Goal: Task Accomplishment & Management: Use online tool/utility

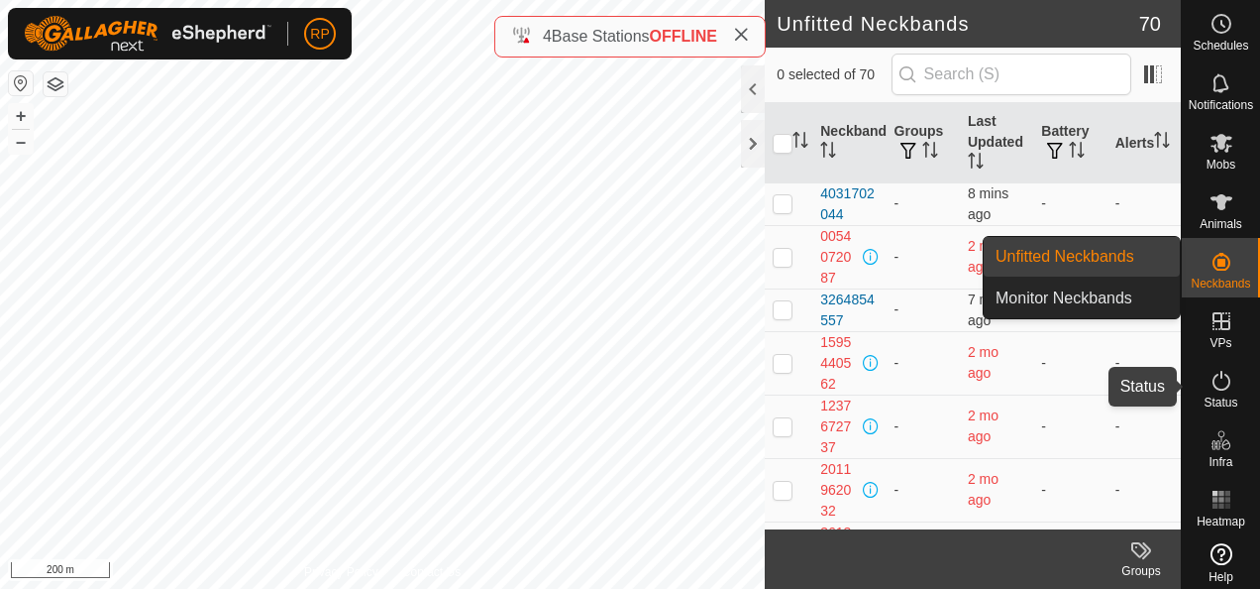
click at [1211, 384] on icon at bounding box center [1222, 381] width 24 height 24
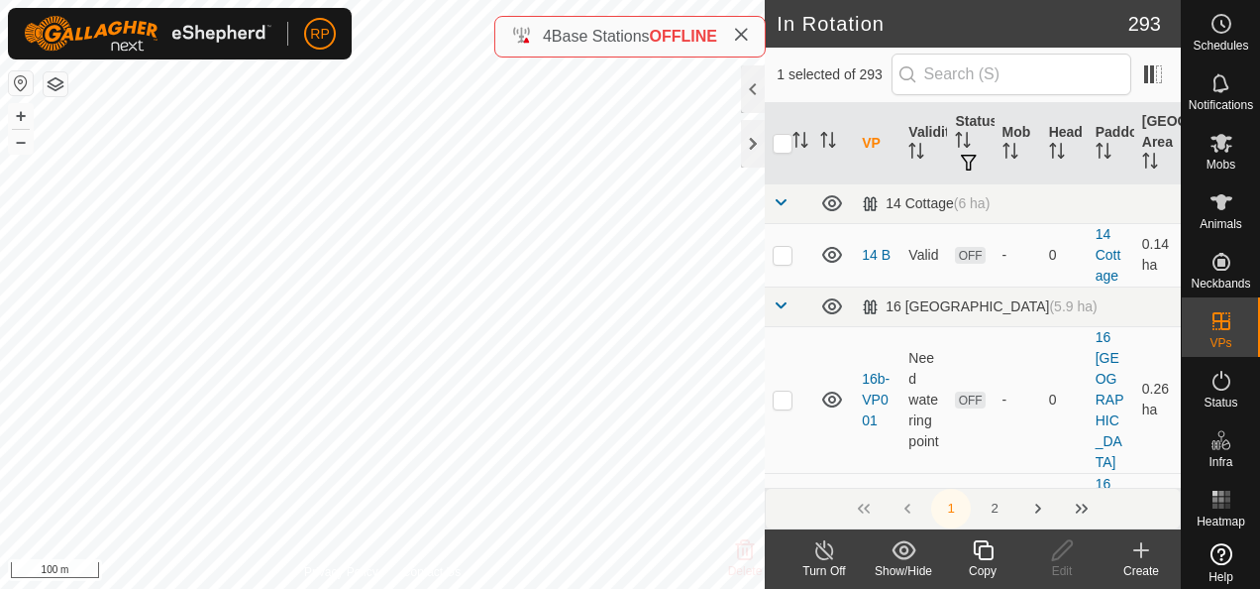
click at [983, 549] on icon at bounding box center [983, 550] width 25 height 24
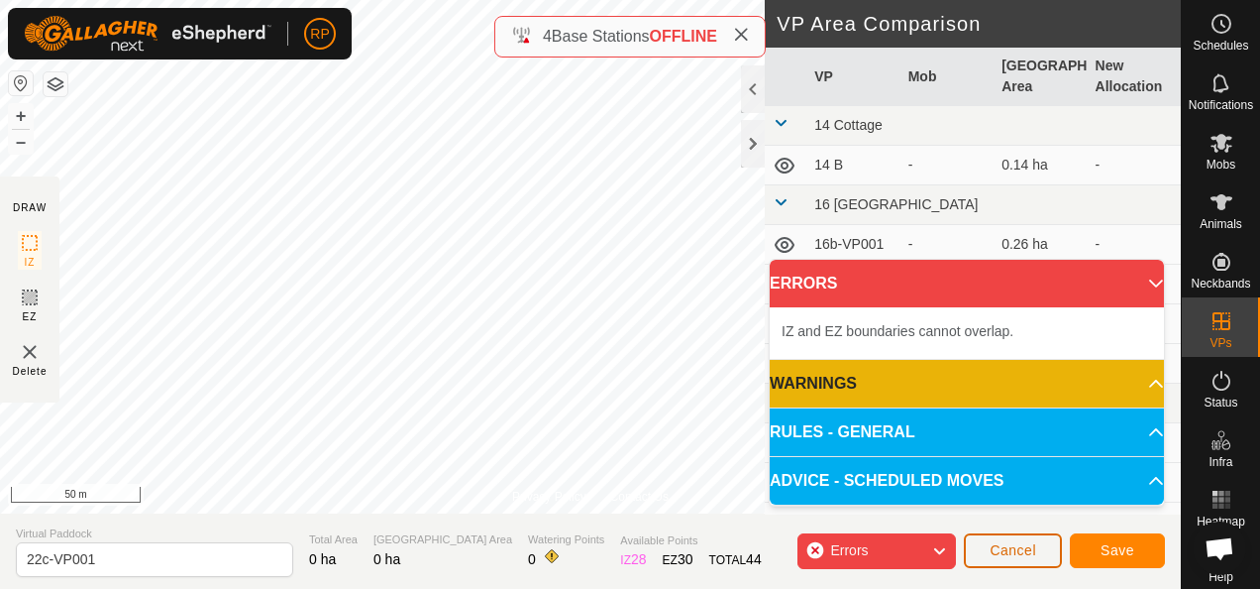
click at [1013, 555] on span "Cancel" at bounding box center [1013, 550] width 47 height 16
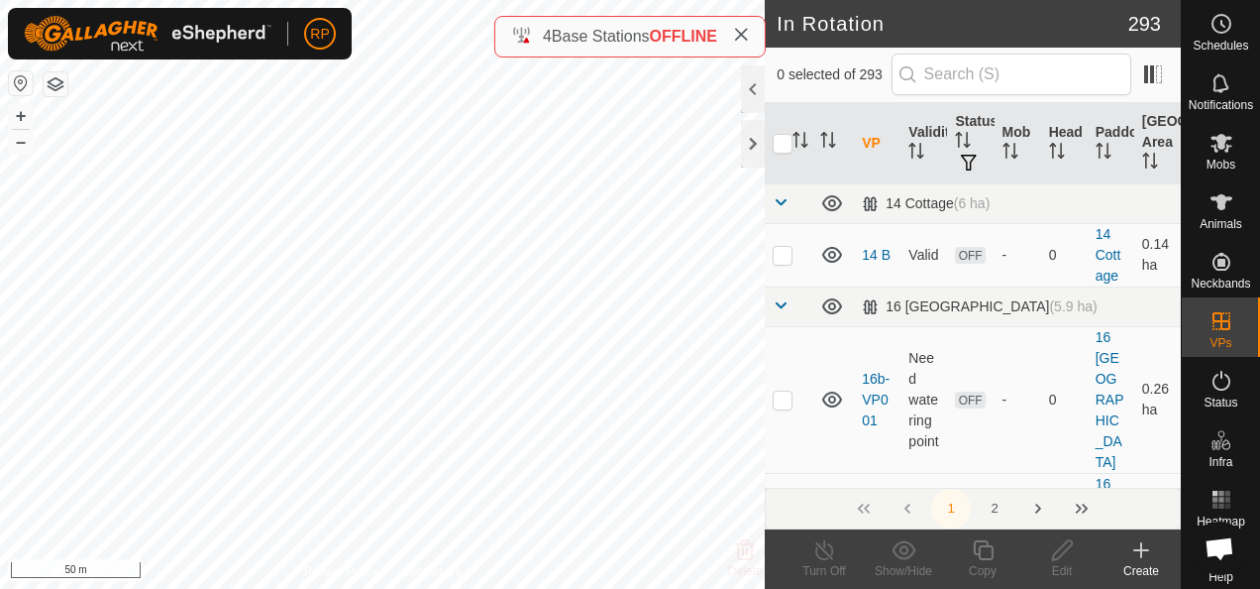
checkbox input "true"
click at [1052, 558] on icon at bounding box center [1062, 550] width 20 height 20
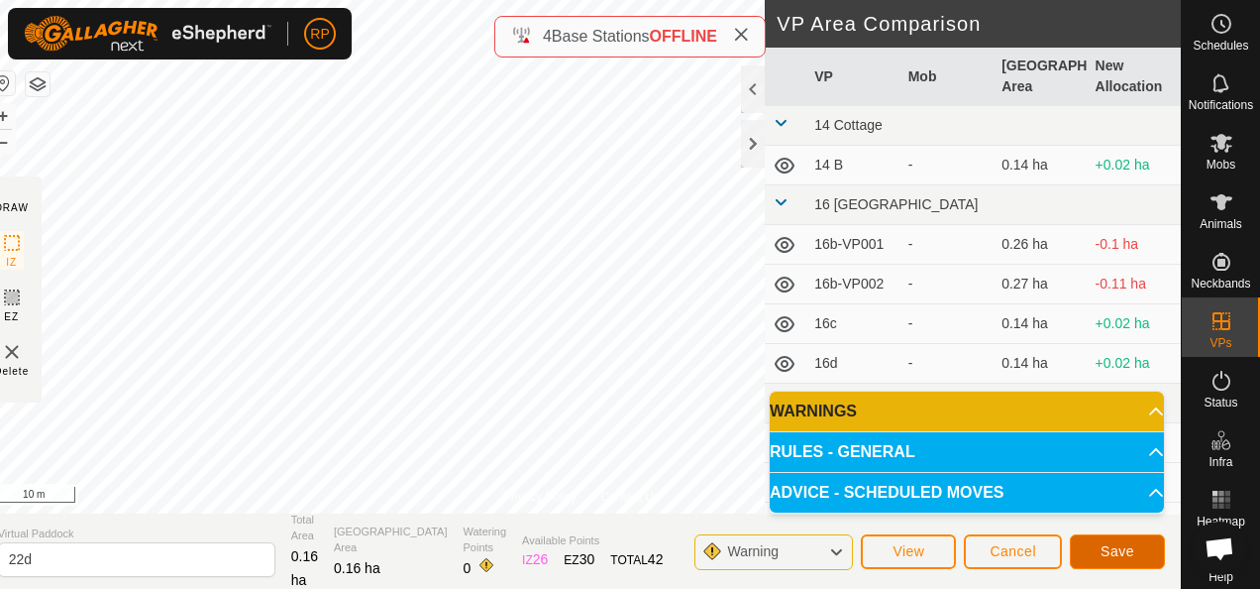
click at [1110, 559] on button "Save" at bounding box center [1117, 551] width 95 height 35
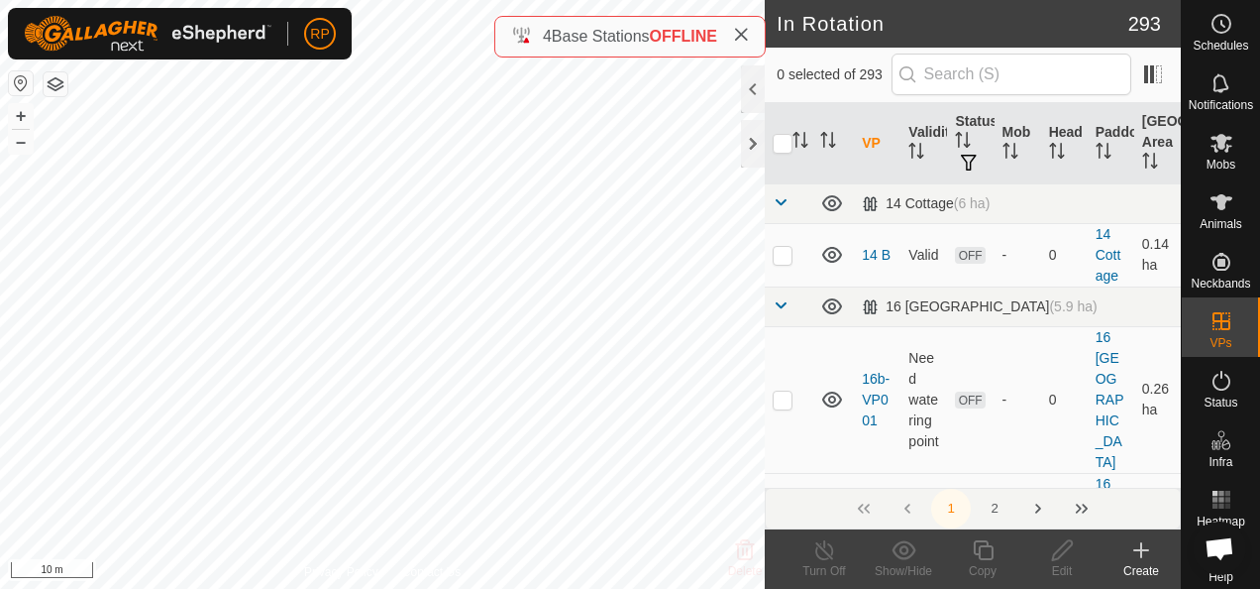
checkbox input "true"
click at [985, 552] on icon at bounding box center [983, 550] width 25 height 24
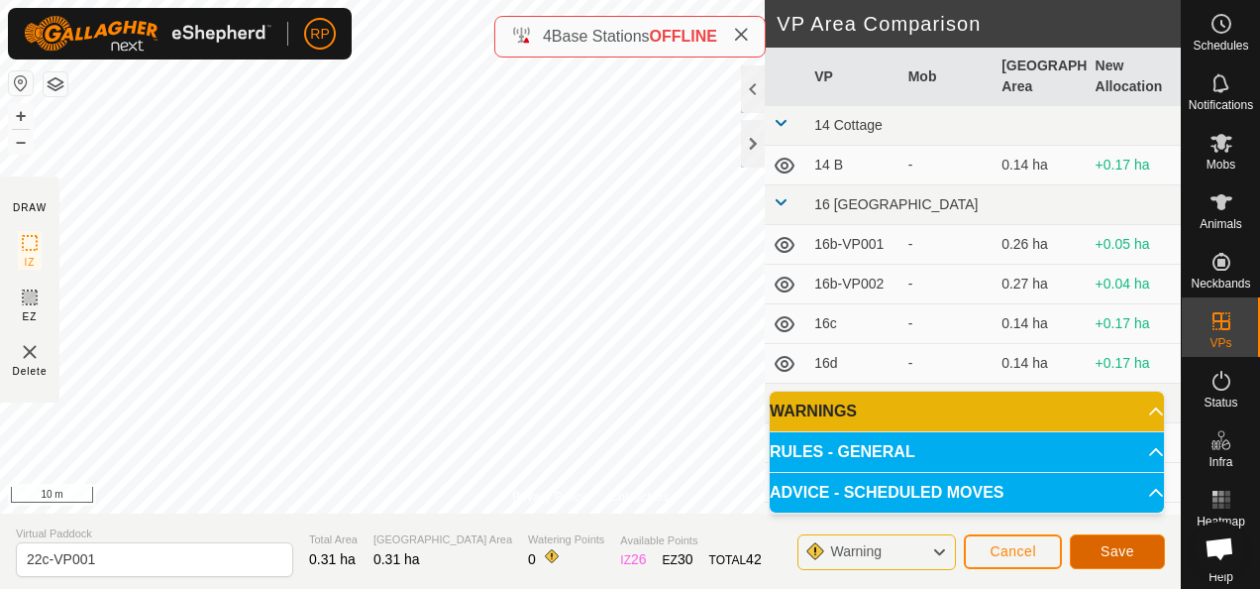
click at [1120, 549] on span "Save" at bounding box center [1118, 551] width 34 height 16
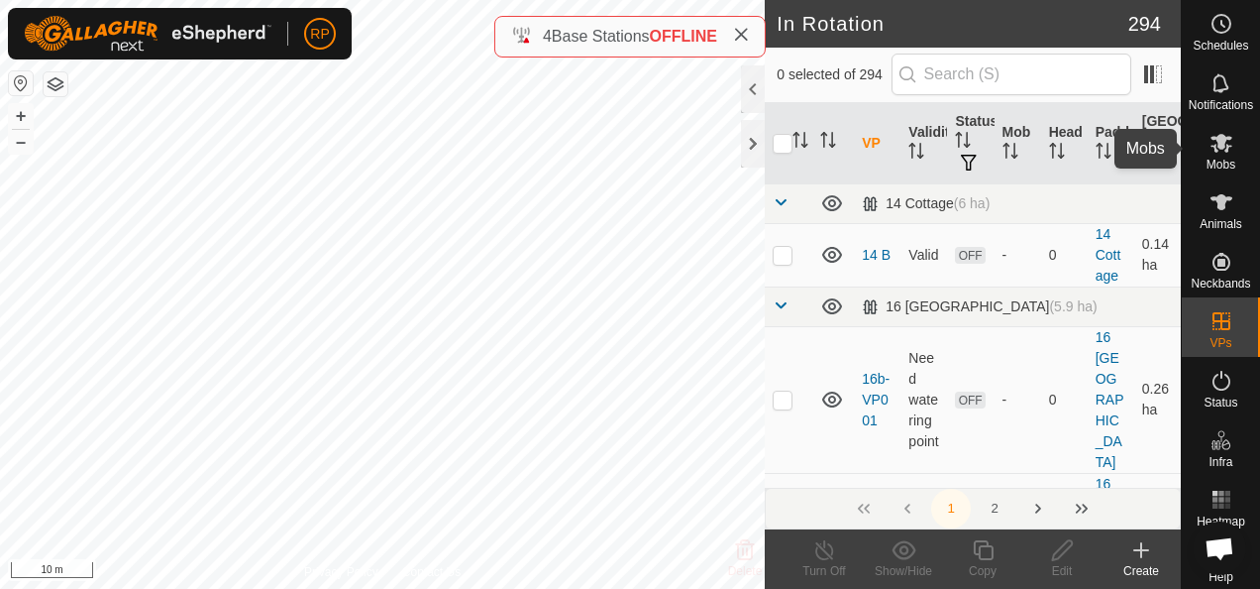
click at [1214, 140] on icon at bounding box center [1222, 143] width 22 height 19
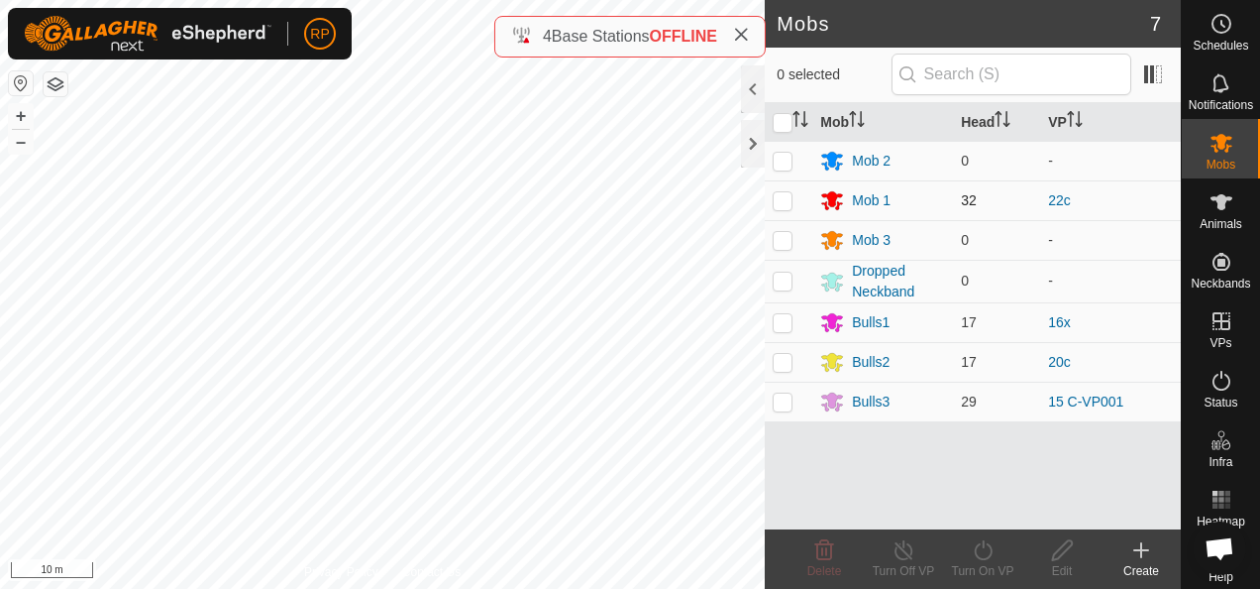
click at [783, 200] on p-checkbox at bounding box center [783, 200] width 20 height 16
checkbox input "true"
click at [984, 551] on icon at bounding box center [983, 550] width 25 height 24
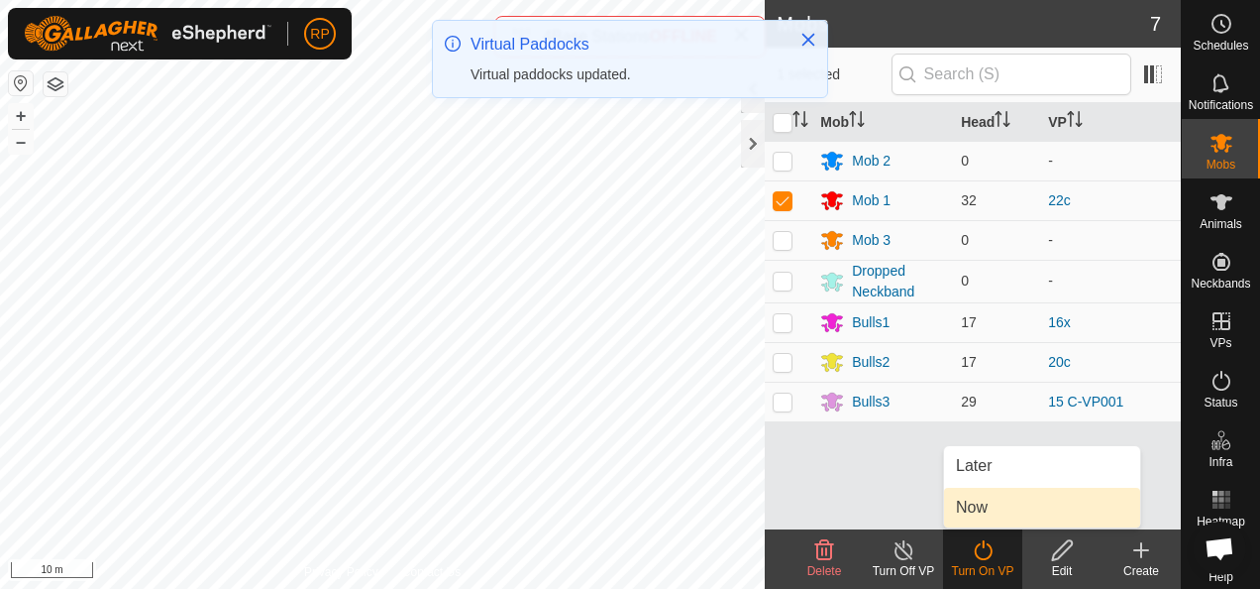
click at [971, 508] on link "Now" at bounding box center [1042, 508] width 196 height 40
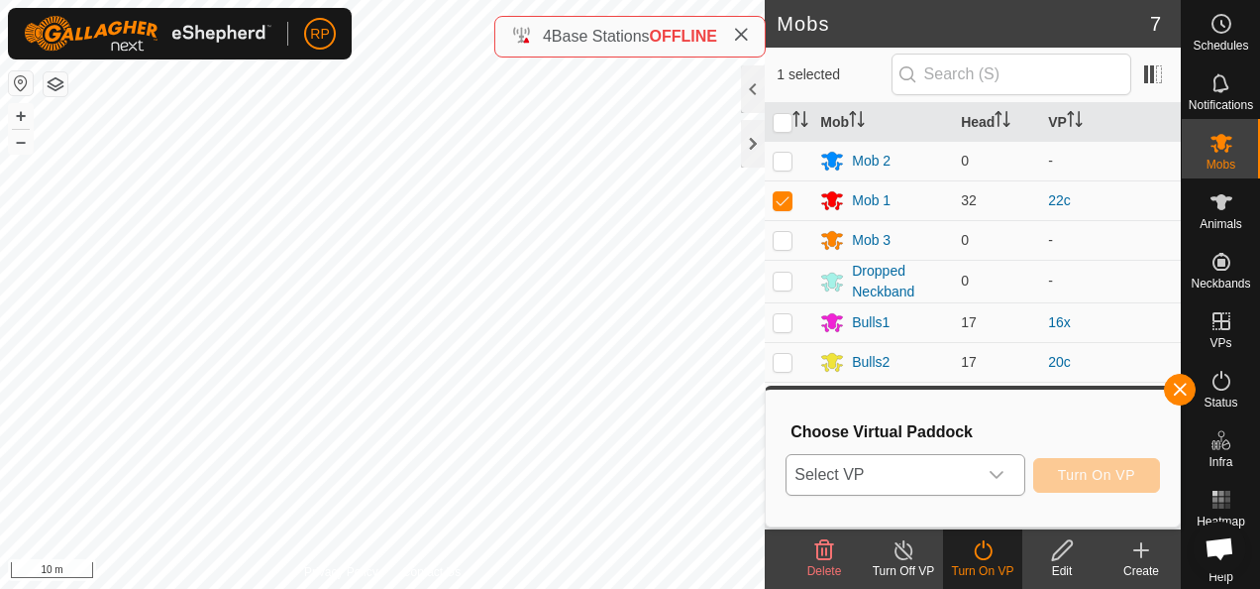
click at [928, 479] on span "Select VP" at bounding box center [881, 475] width 189 height 40
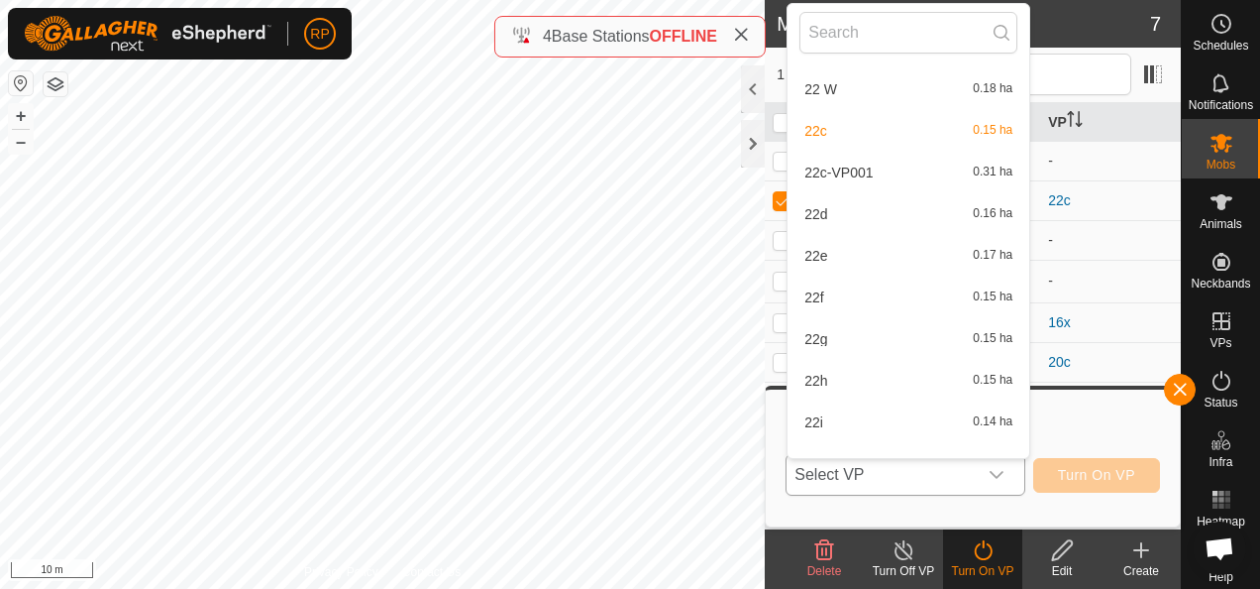
scroll to position [3369, 0]
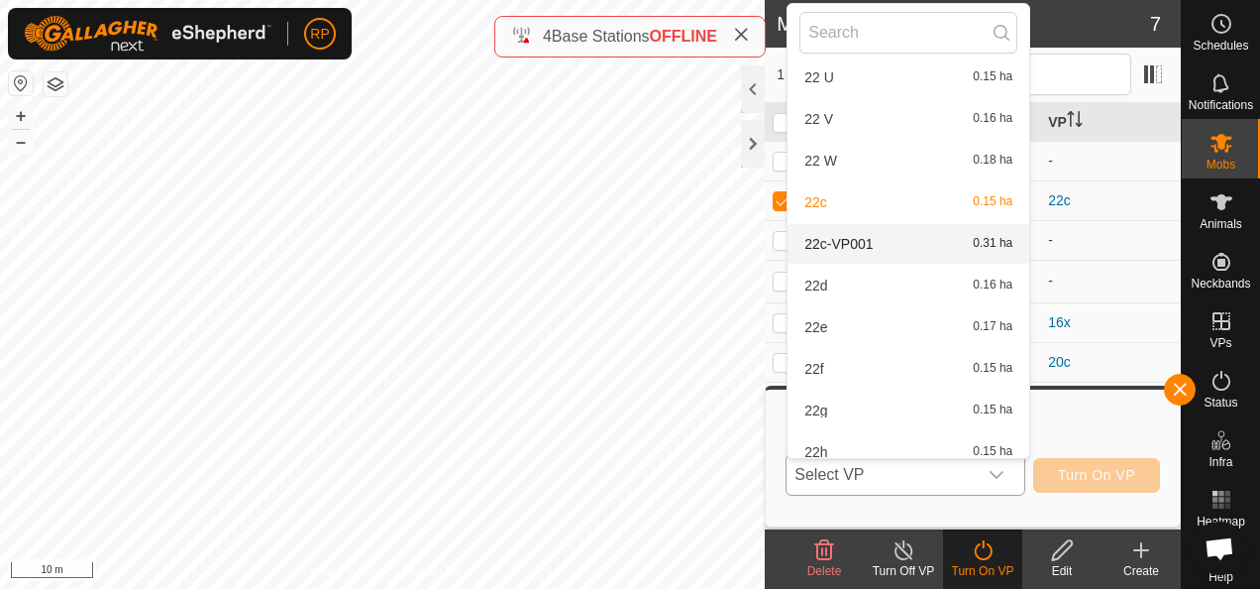
click at [851, 246] on li "22c-VP001 0.31 ha" at bounding box center [909, 244] width 242 height 40
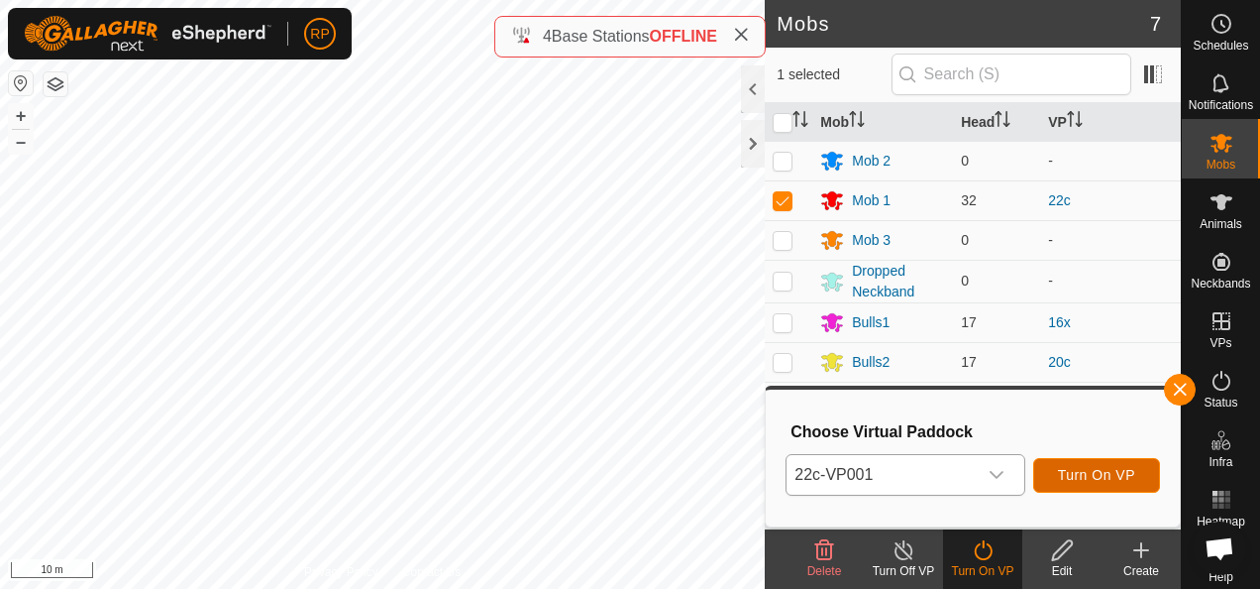
click at [1095, 481] on span "Turn On VP" at bounding box center [1096, 475] width 77 height 16
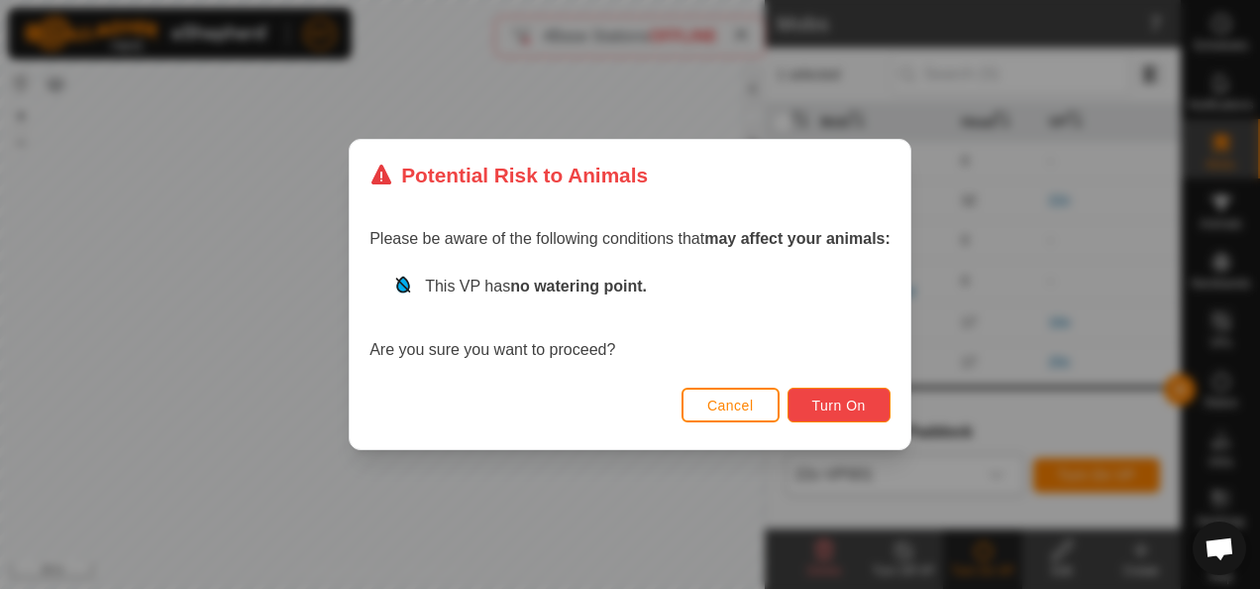
click at [837, 401] on span "Turn On" at bounding box center [840, 405] width 54 height 16
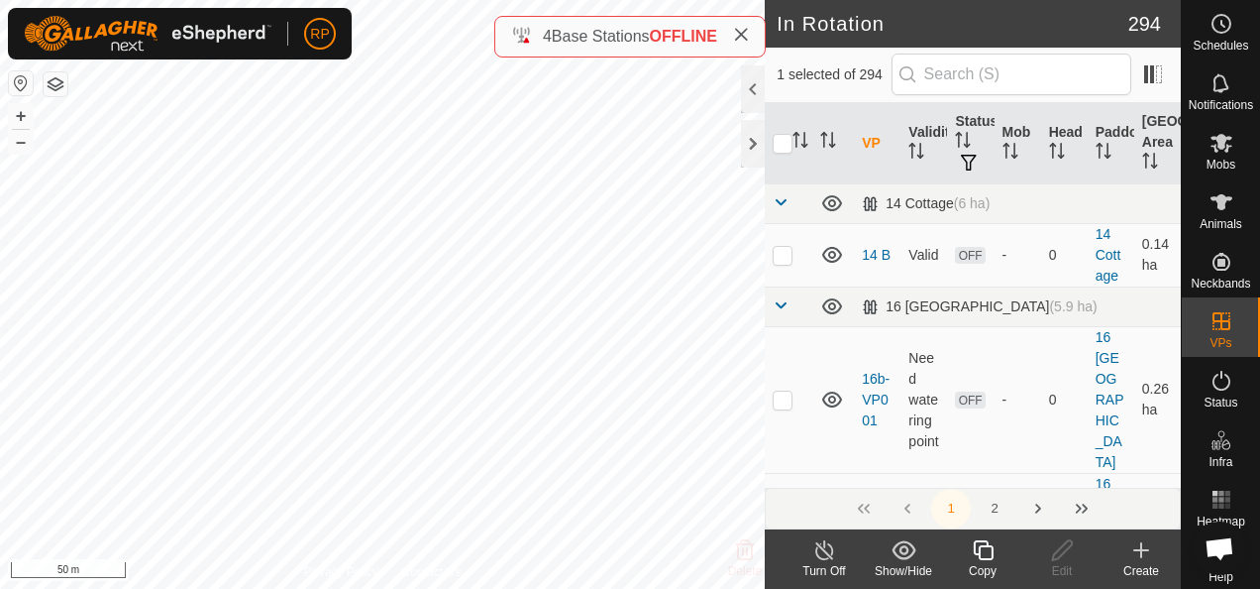
click at [981, 551] on icon at bounding box center [983, 550] width 25 height 24
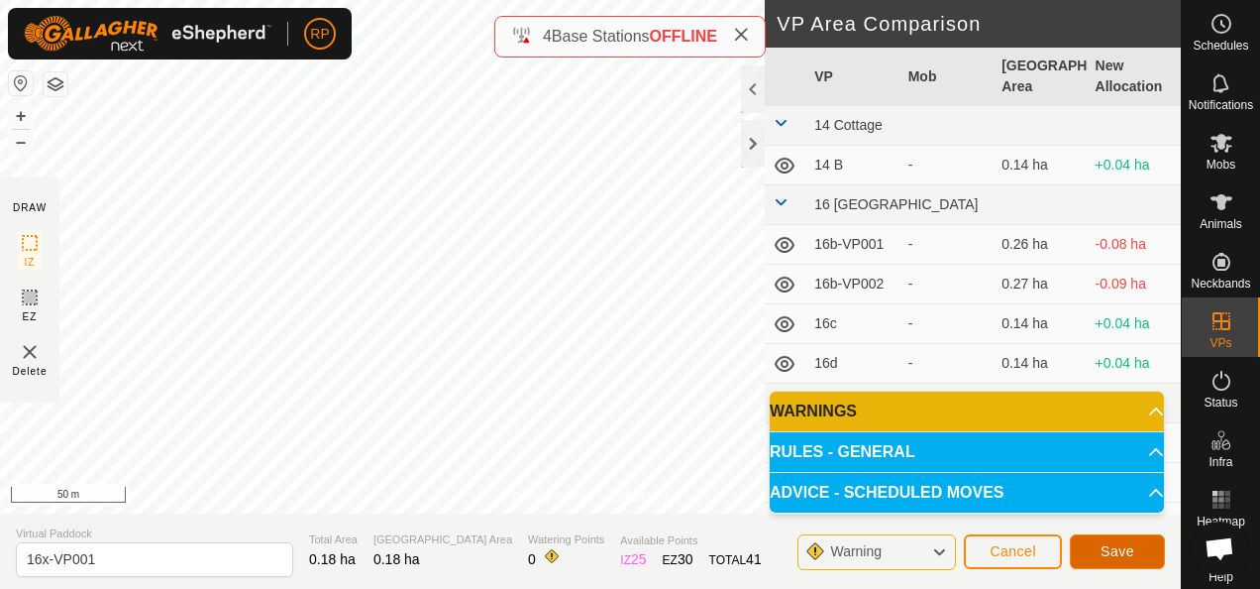
click at [1125, 555] on span "Save" at bounding box center [1118, 551] width 34 height 16
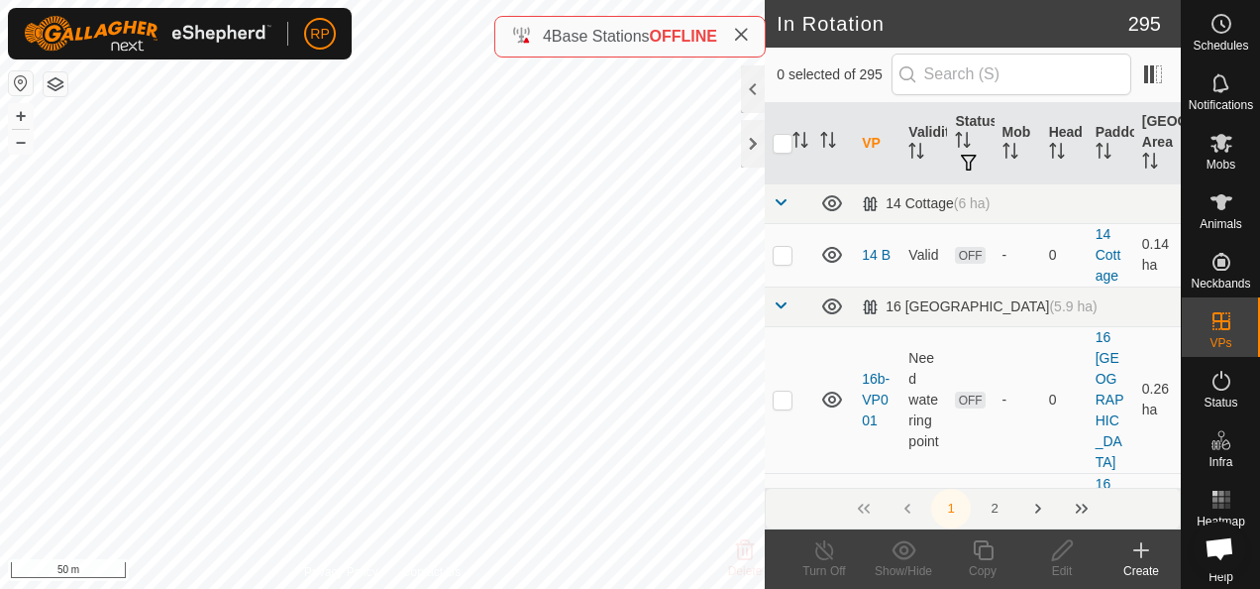
checkbox input "true"
click at [1214, 139] on icon at bounding box center [1222, 143] width 22 height 19
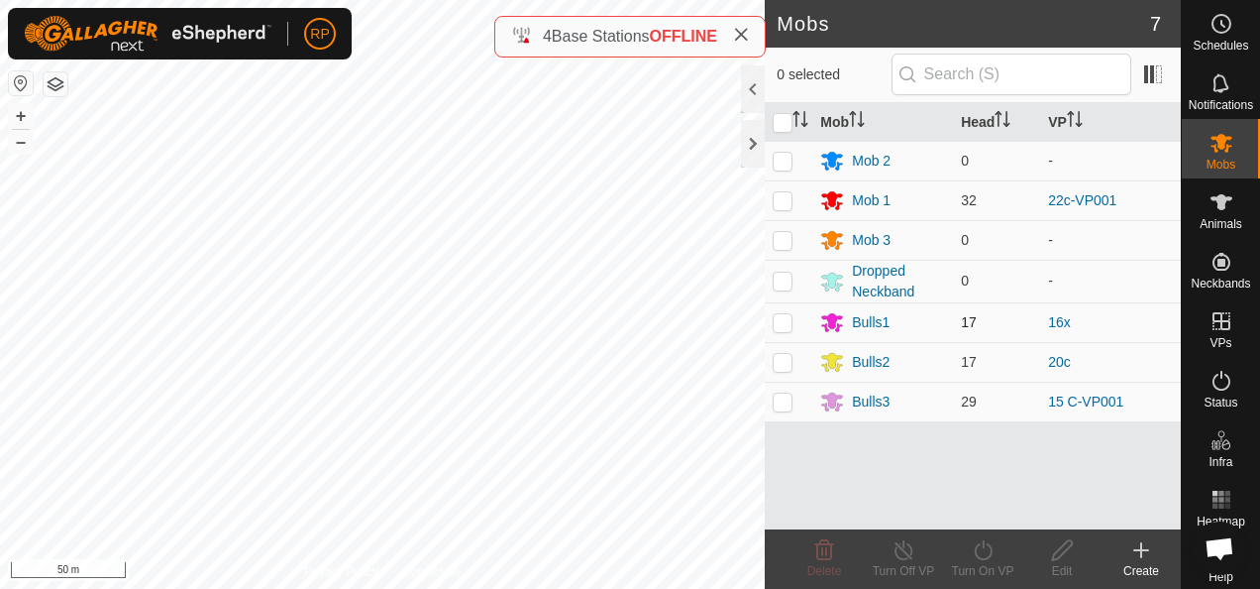
click at [780, 322] on p-checkbox at bounding box center [783, 322] width 20 height 16
checkbox input "true"
click at [981, 552] on icon at bounding box center [983, 550] width 25 height 24
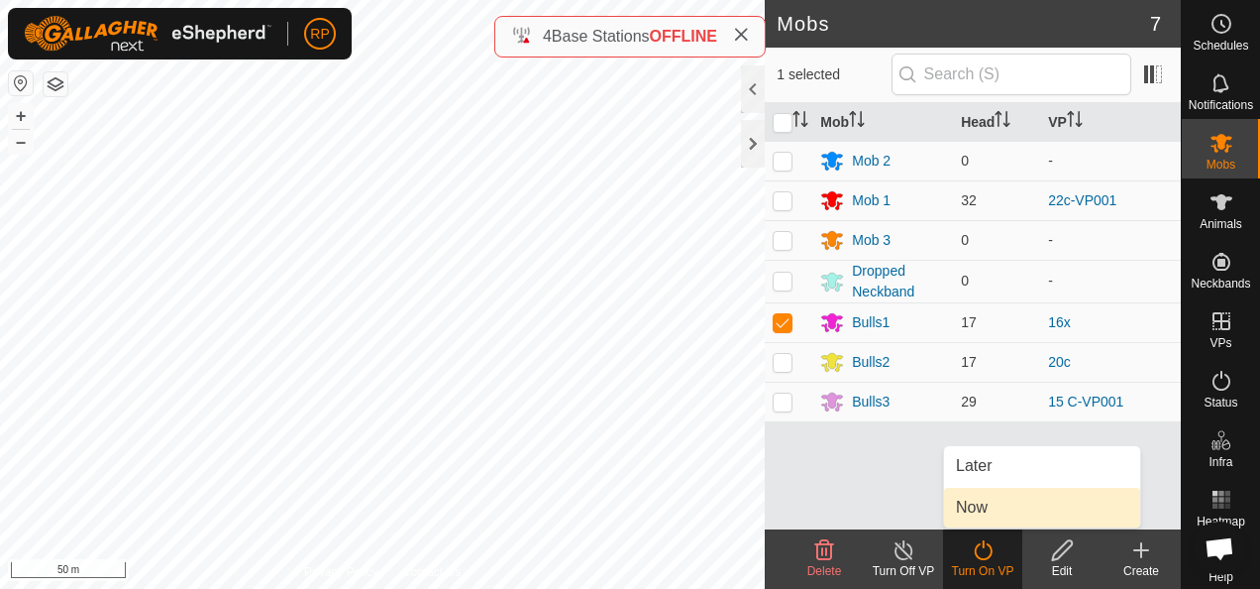
click at [981, 515] on link "Now" at bounding box center [1042, 508] width 196 height 40
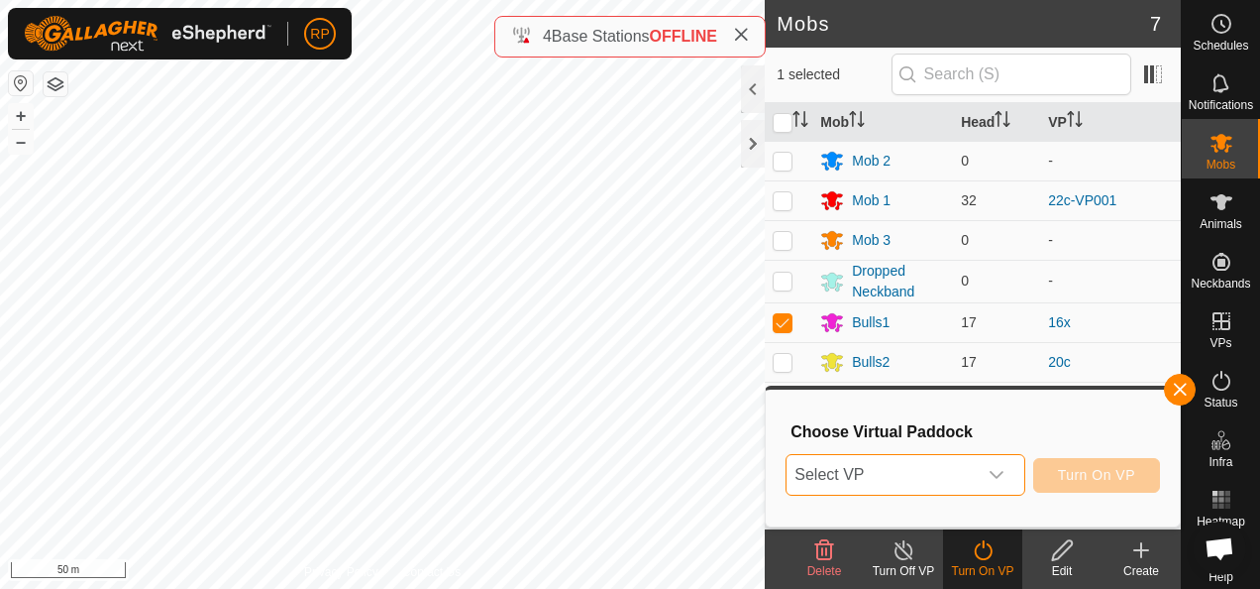
click at [915, 471] on span "Select VP" at bounding box center [881, 475] width 189 height 40
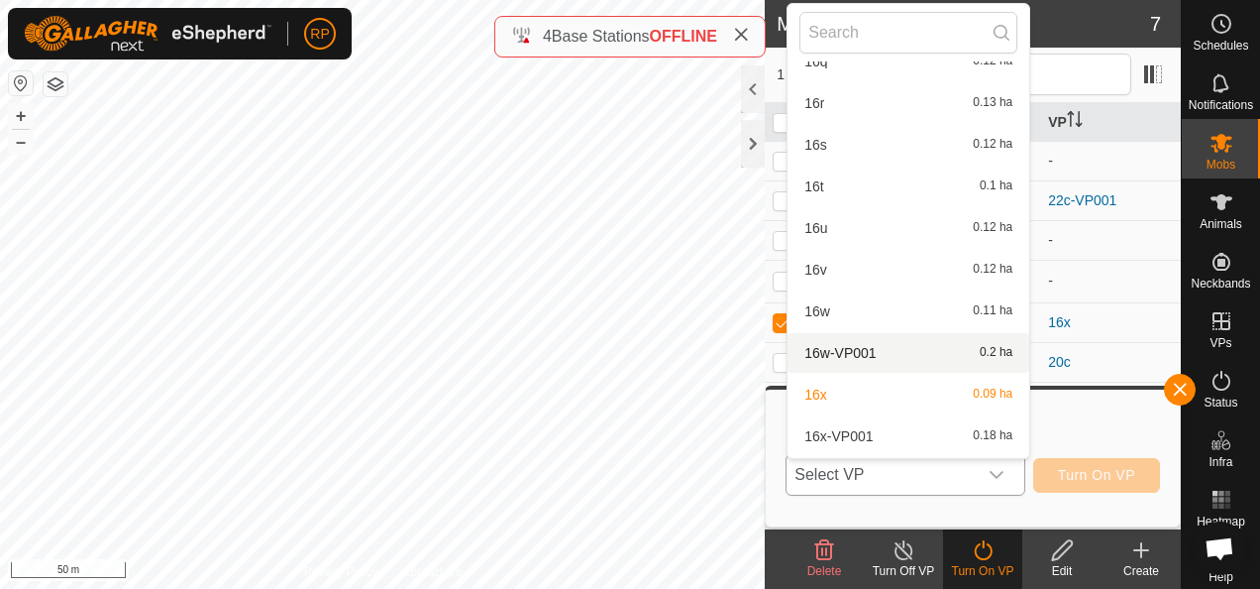
scroll to position [2606, 0]
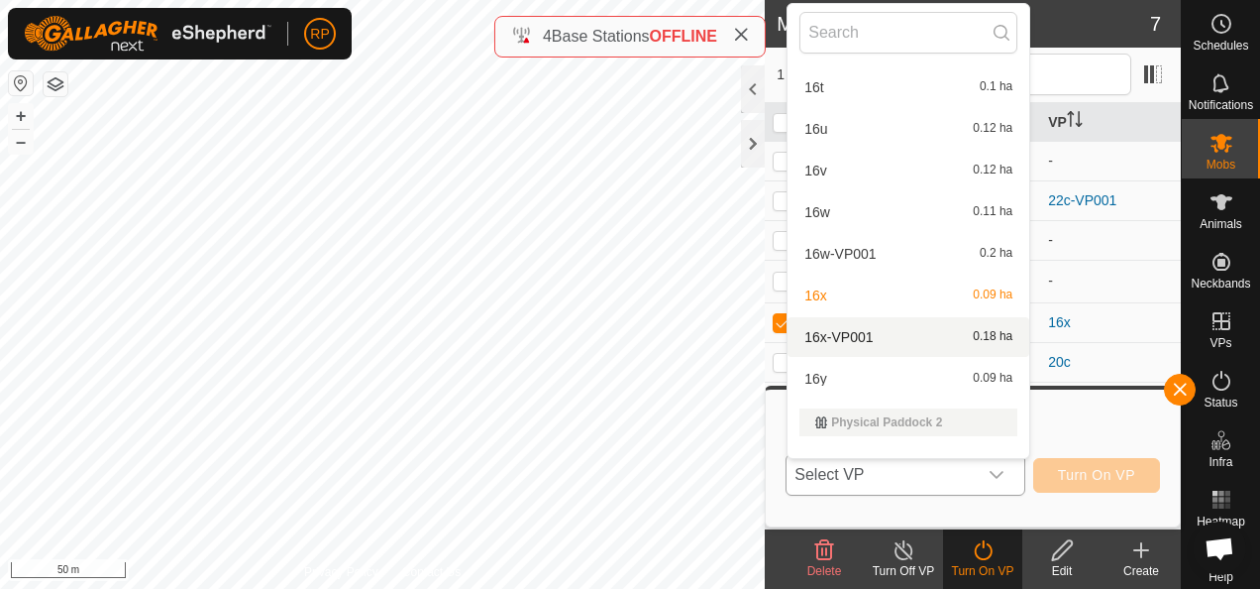
click at [853, 335] on li "16x-VP001 0.18 ha" at bounding box center [909, 337] width 242 height 40
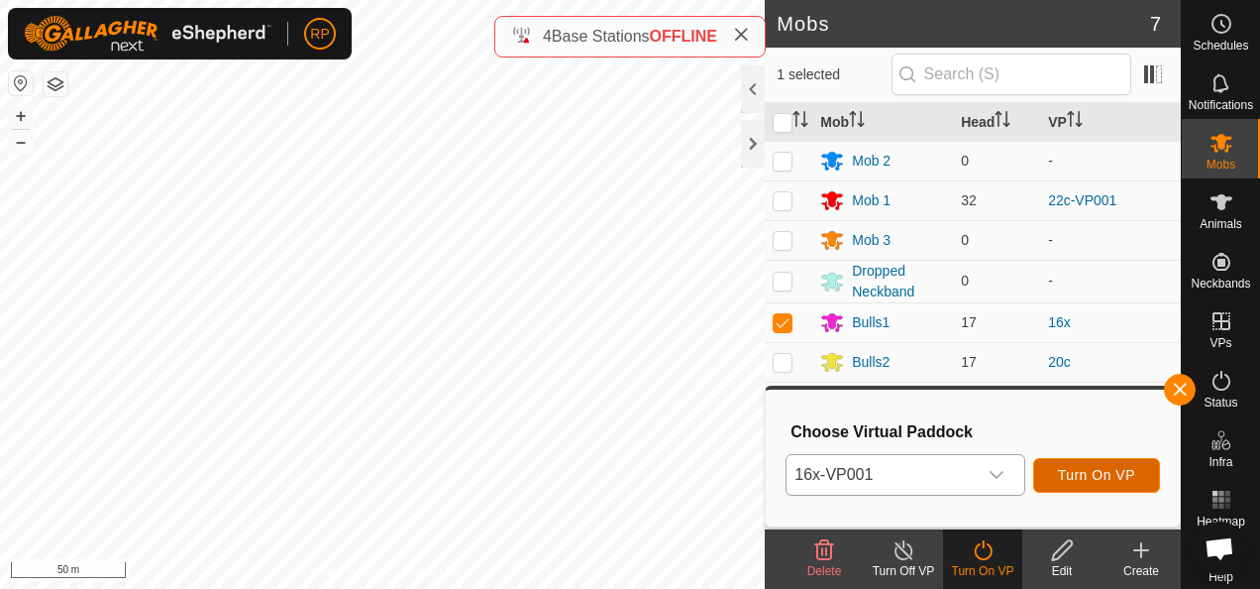
click at [1119, 469] on span "Turn On VP" at bounding box center [1096, 475] width 77 height 16
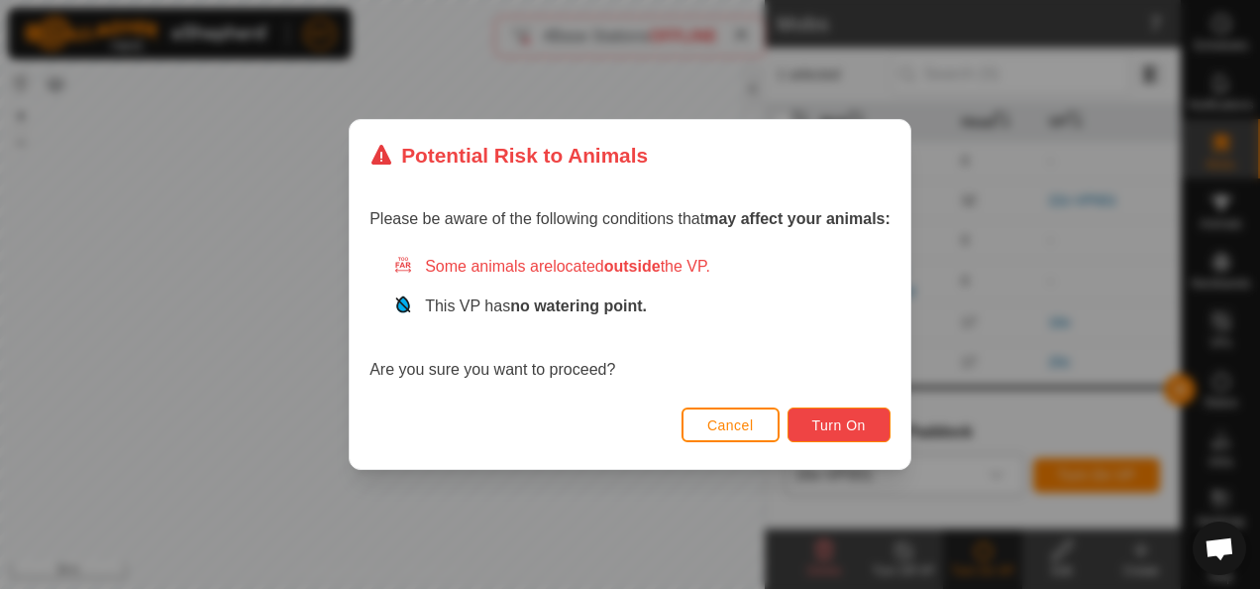
click at [824, 420] on span "Turn On" at bounding box center [840, 425] width 54 height 16
